Goal: Navigation & Orientation: Find specific page/section

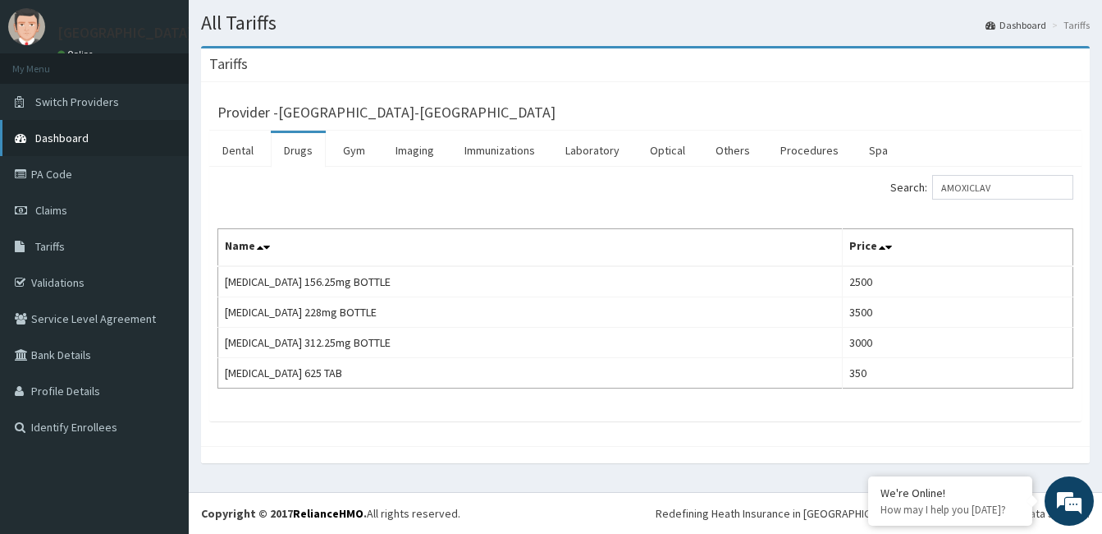
scroll to position [41, 0]
click at [74, 276] on link "Validations" at bounding box center [94, 282] width 189 height 36
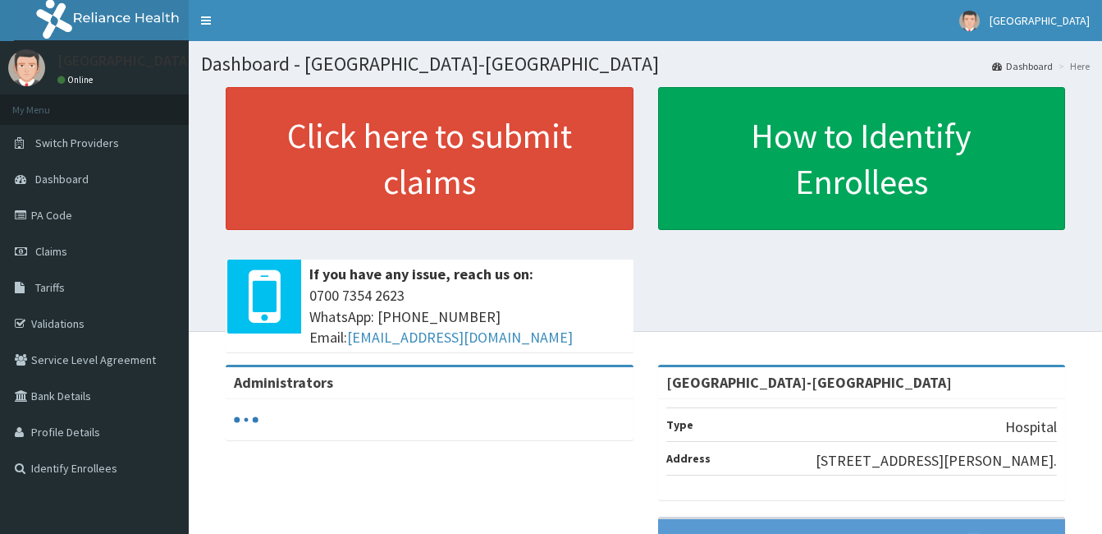
click at [78, 225] on link "PA Code" at bounding box center [94, 215] width 189 height 36
